Goal: Task Accomplishment & Management: Use online tool/utility

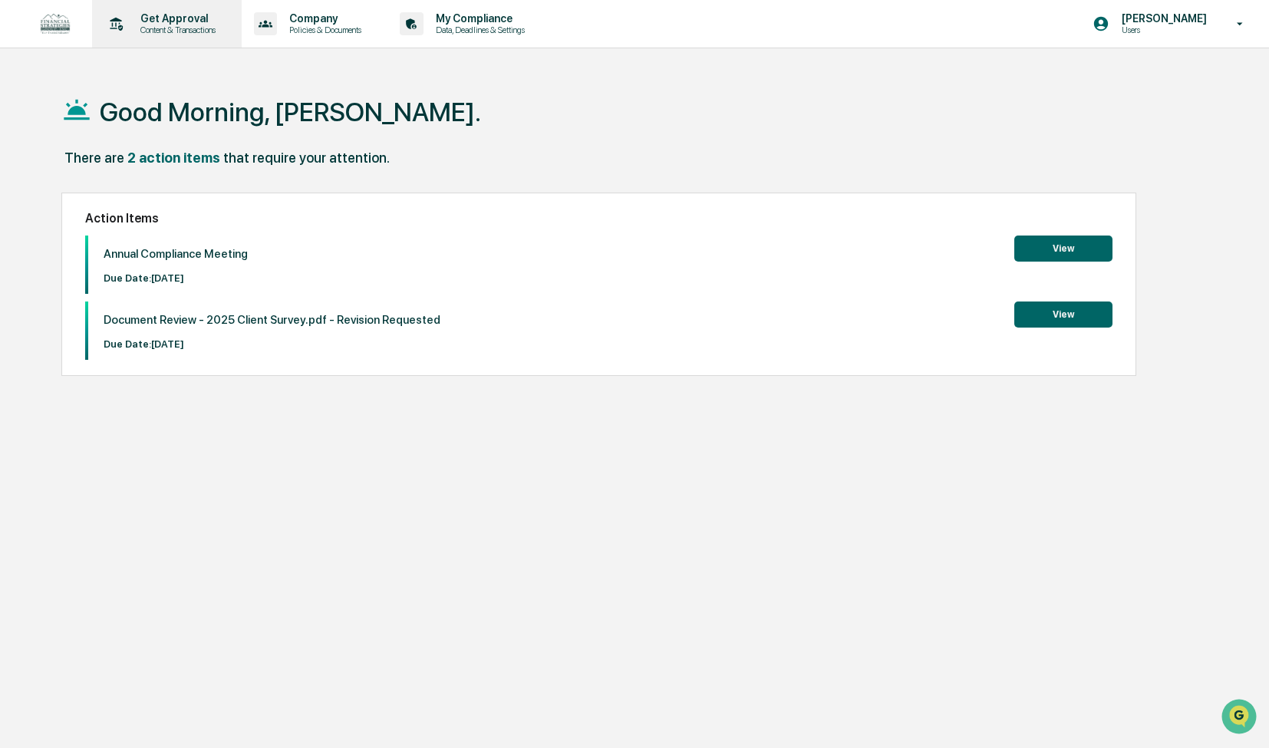
click at [160, 24] on div "Get Approval Content & Transactions" at bounding box center [175, 23] width 95 height 23
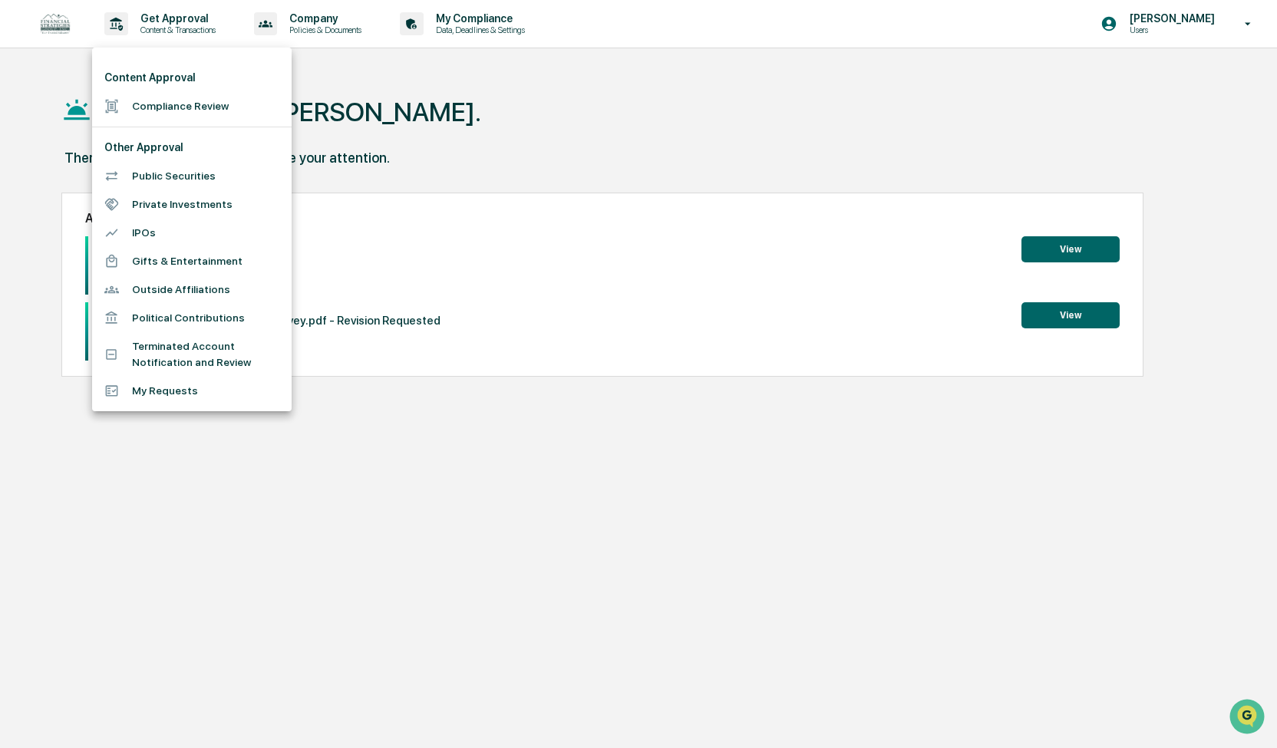
click at [173, 113] on li "Compliance Review" at bounding box center [192, 106] width 200 height 28
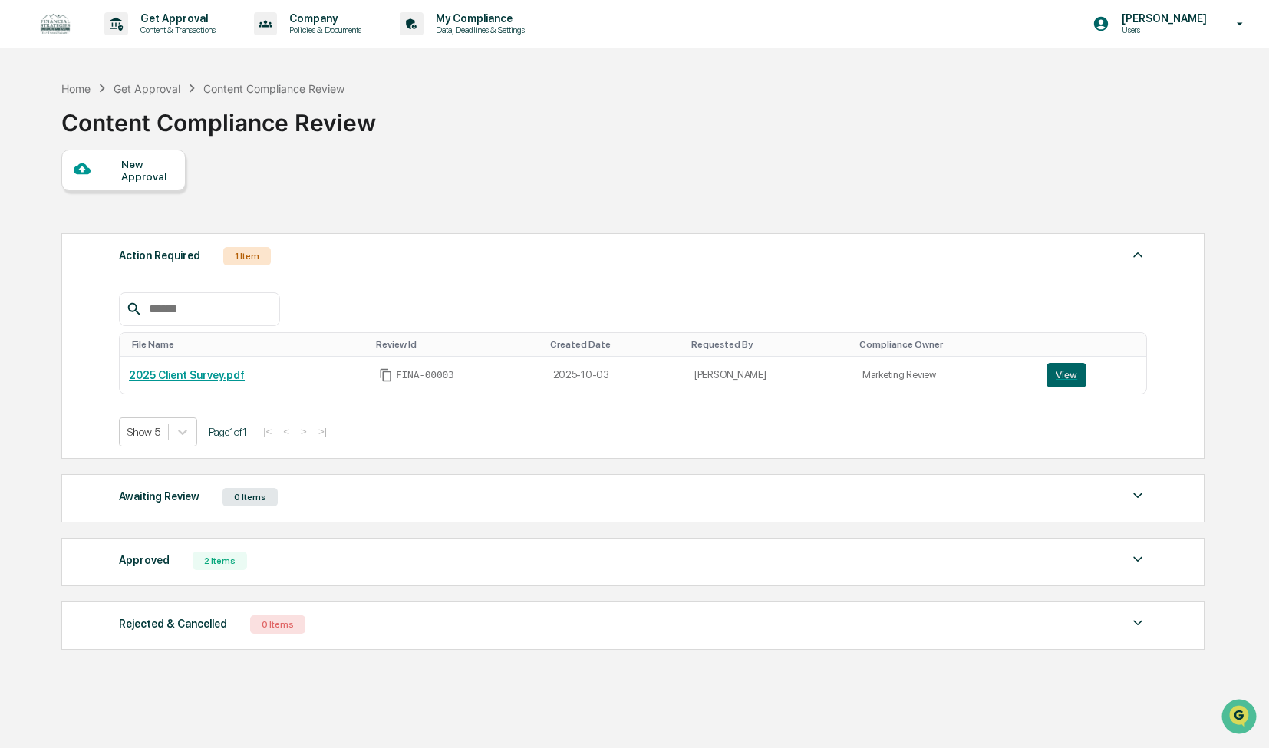
scroll to position [72, 0]
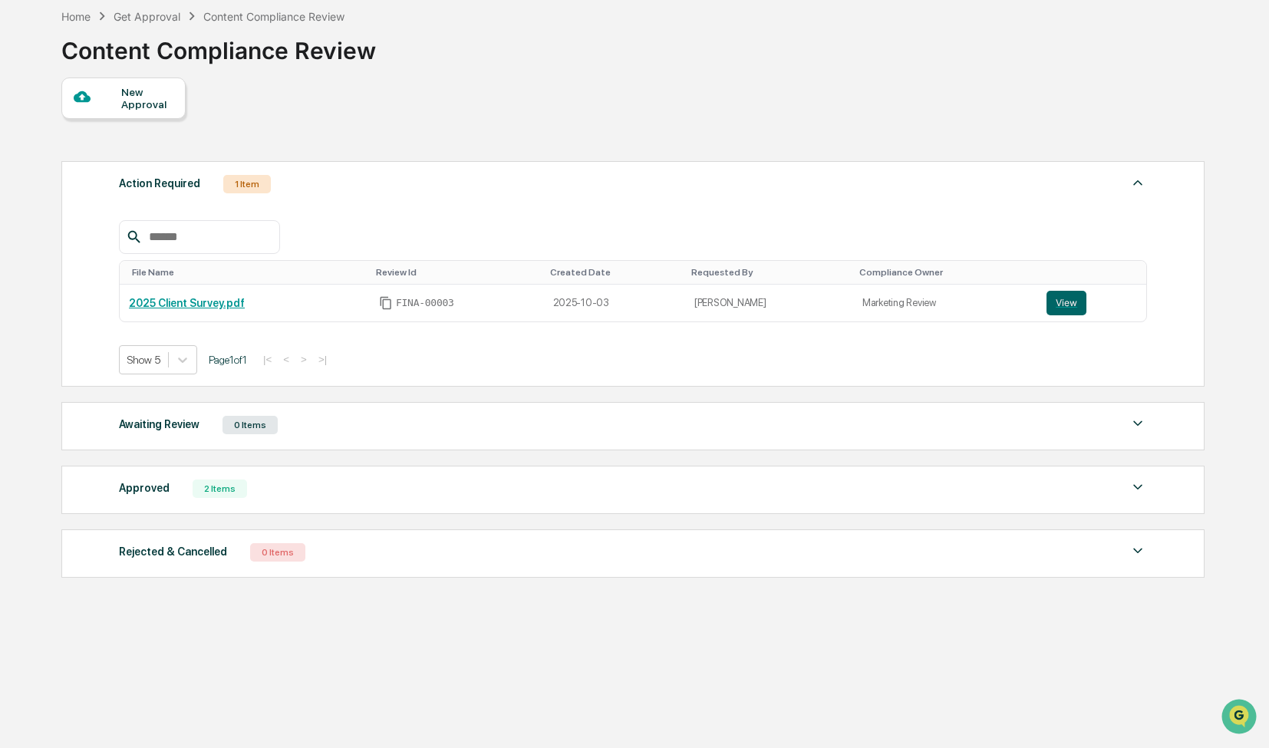
click at [345, 488] on div "Approved 2 Items" at bounding box center [633, 488] width 1028 height 21
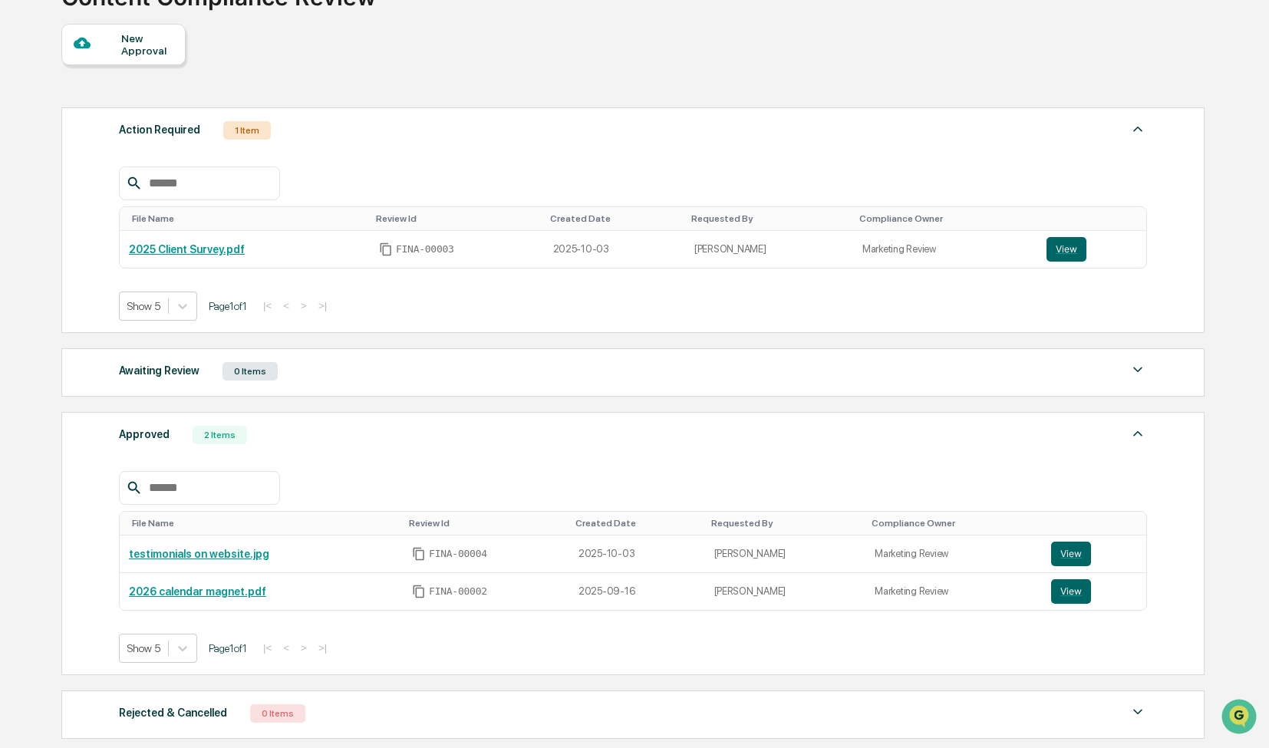
scroll to position [149, 0]
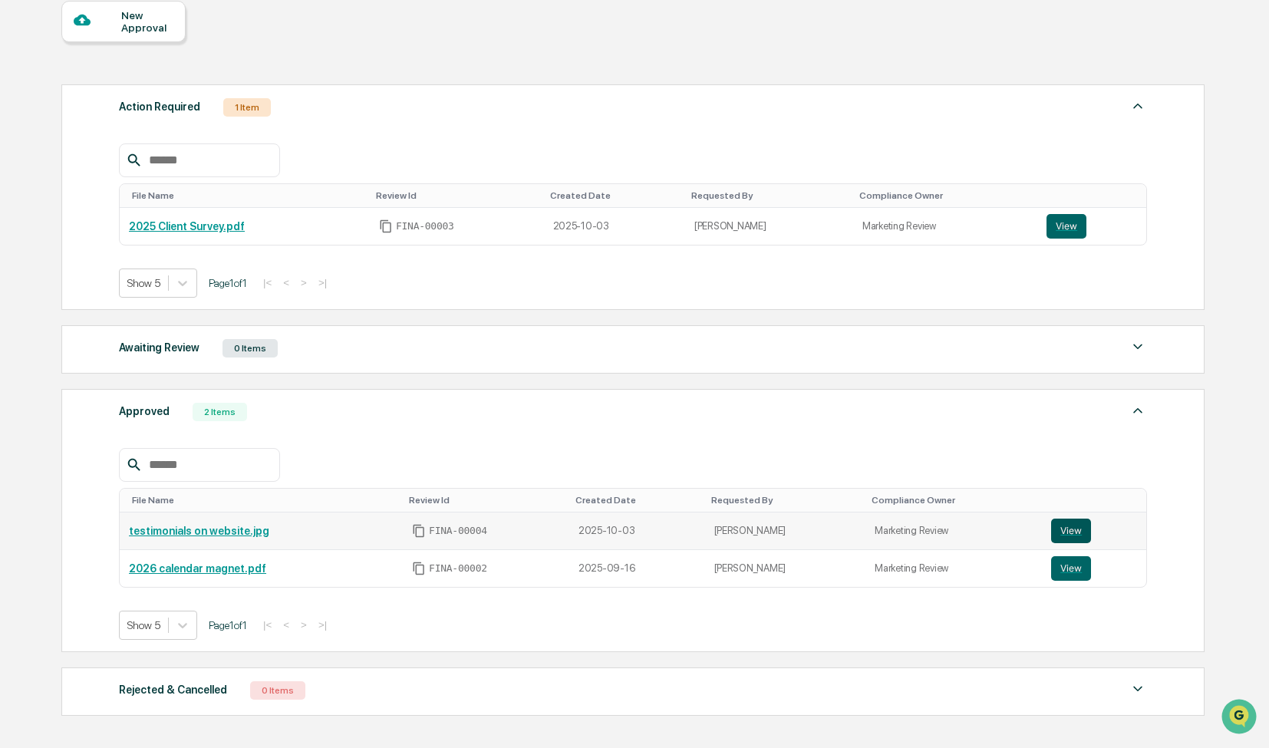
click at [1067, 529] on button "View" at bounding box center [1071, 531] width 40 height 25
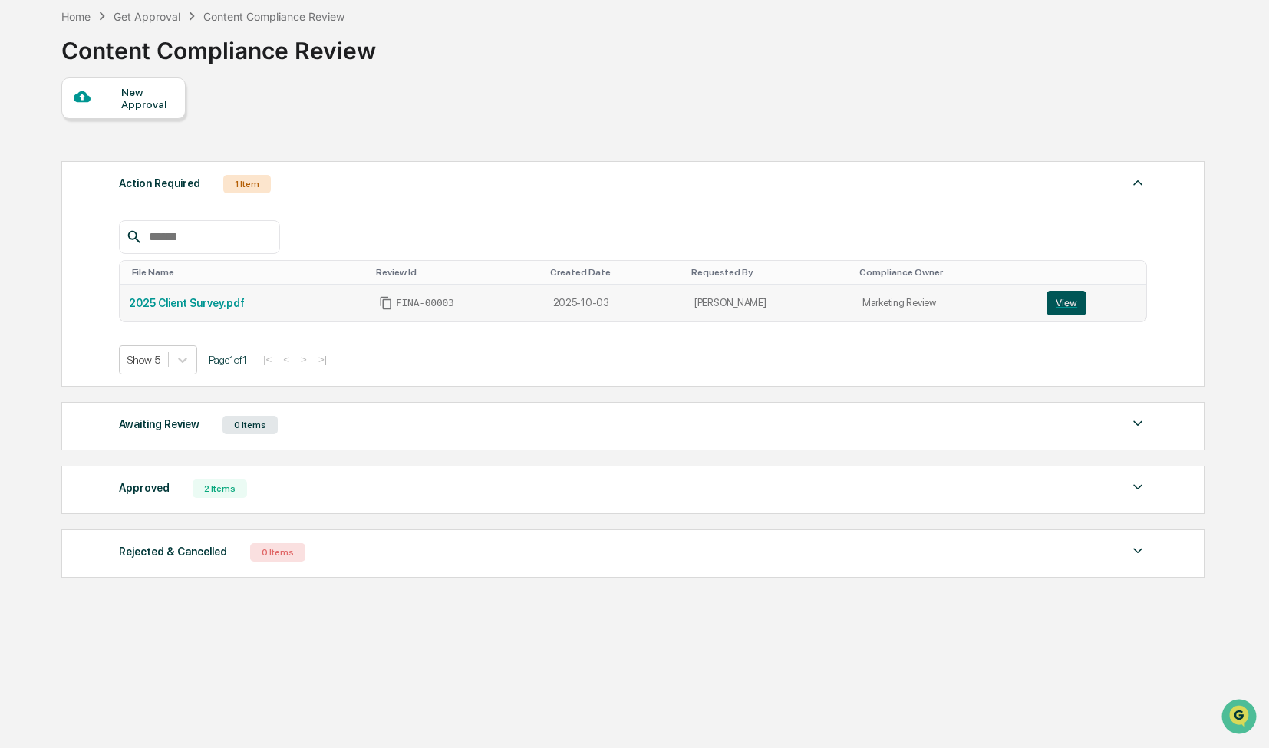
click at [1058, 303] on button "View" at bounding box center [1067, 303] width 40 height 25
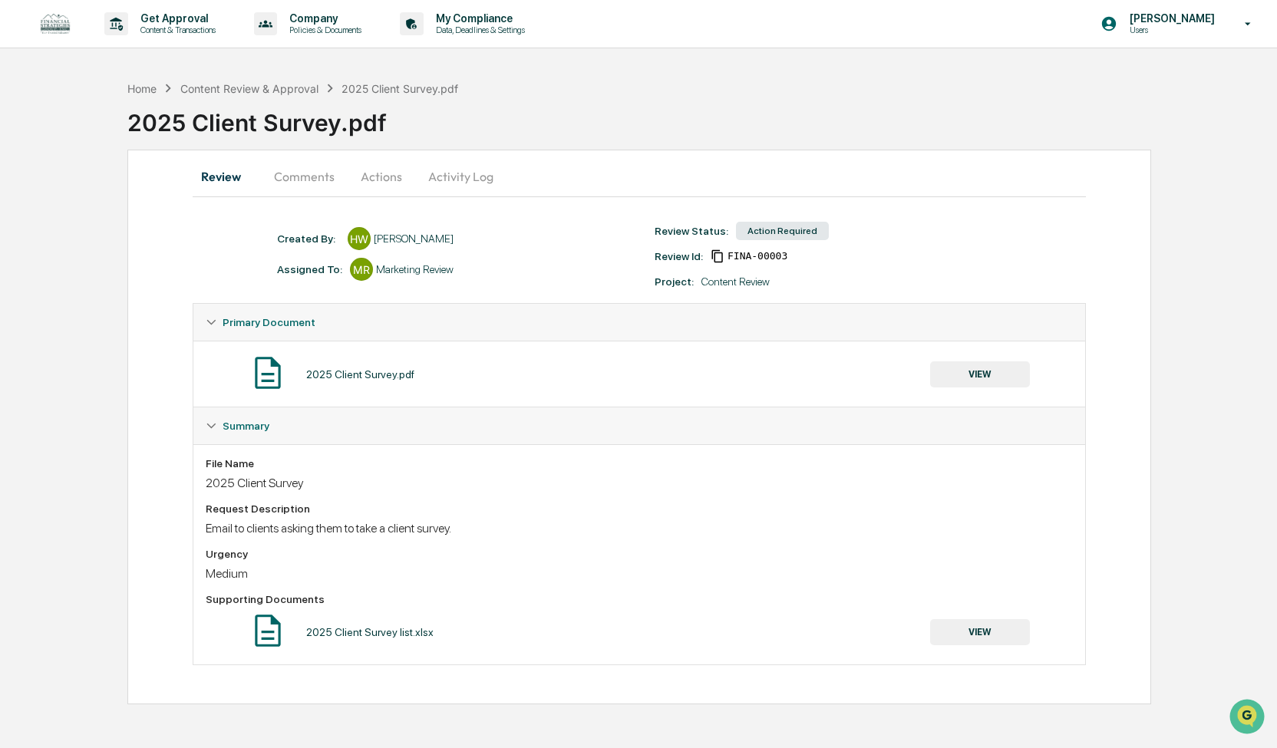
click at [305, 179] on button "Comments" at bounding box center [304, 176] width 85 height 37
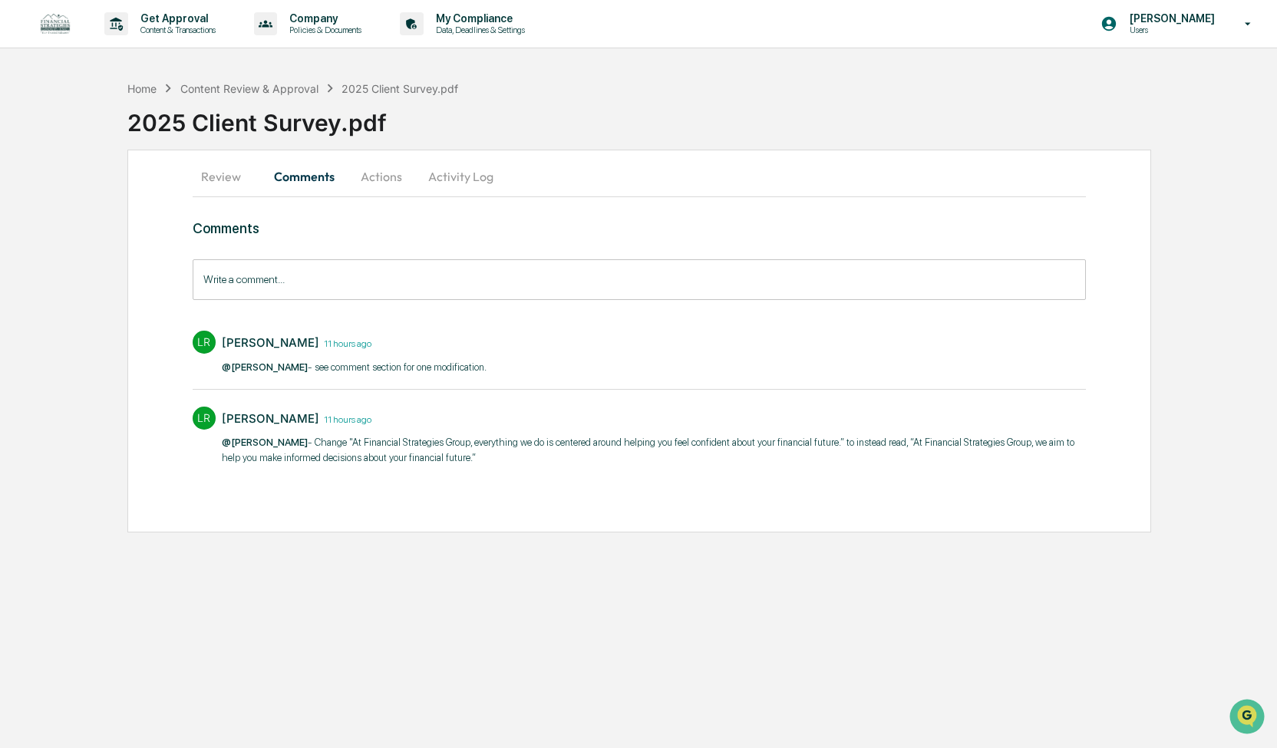
click at [226, 182] on button "Review" at bounding box center [227, 176] width 69 height 37
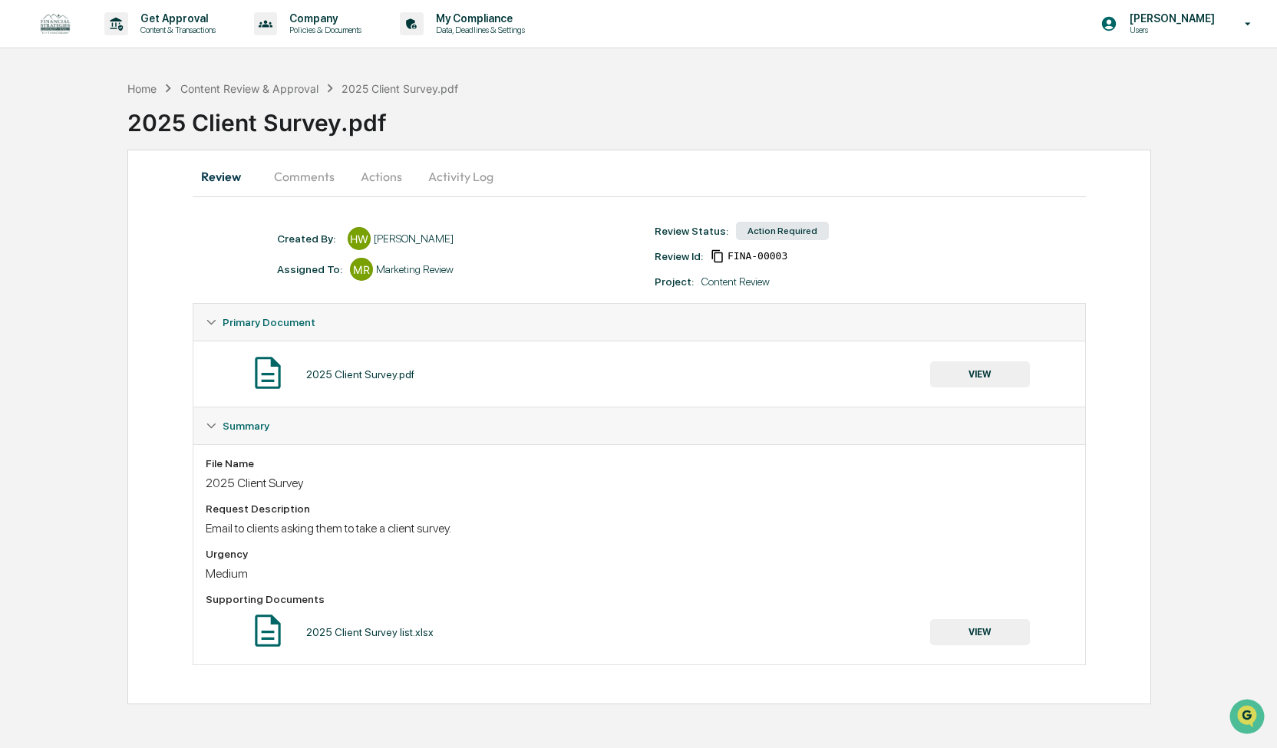
click at [981, 372] on button "VIEW" at bounding box center [980, 374] width 100 height 26
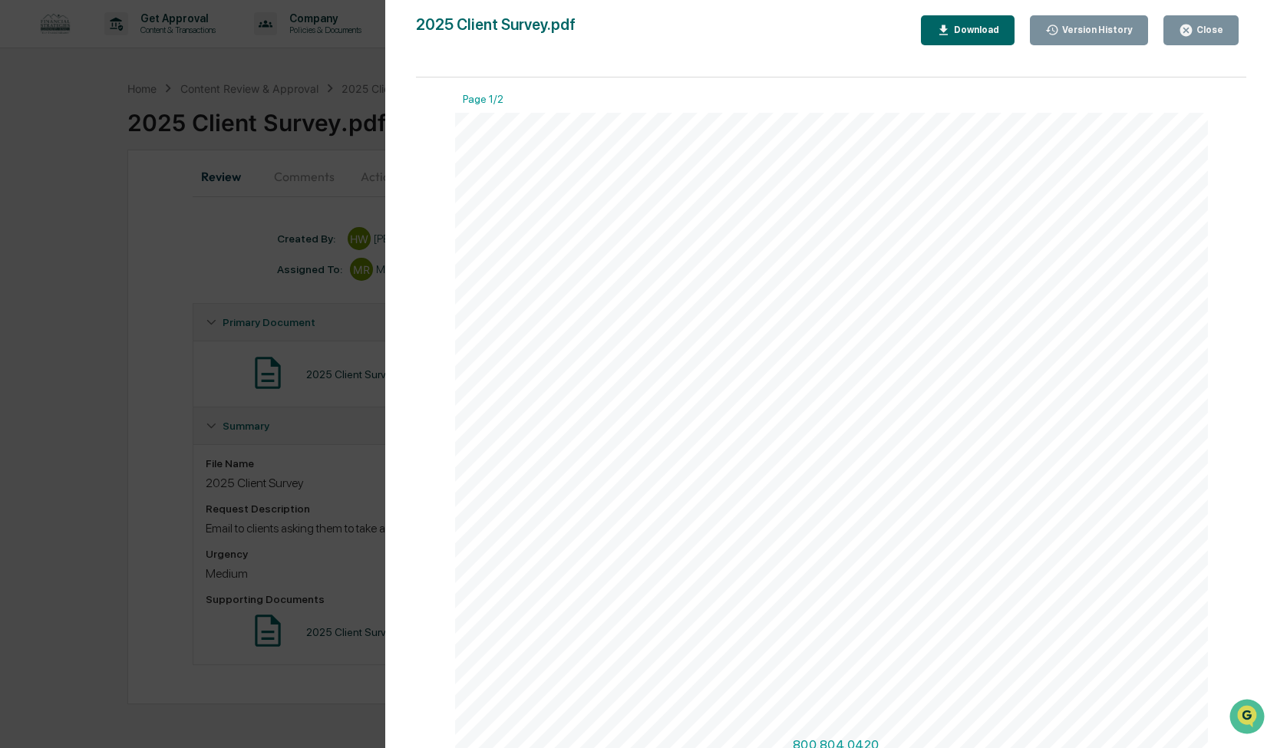
click at [192, 322] on div "Version History 10/03/2025, 05:40 PM Haley Winans 2025 Client Survey.pdf Close …" at bounding box center [638, 374] width 1277 height 748
